Goal: Register for event/course

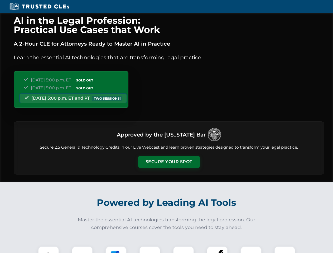
click at [169, 162] on button "Secure Your Spot" at bounding box center [169, 162] width 62 height 12
click at [49, 250] on img at bounding box center [48, 256] width 15 height 15
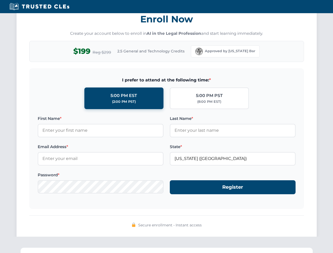
scroll to position [518, 0]
